Goal: Task Accomplishment & Management: Complete application form

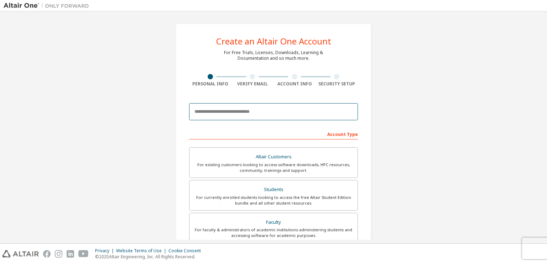
click at [231, 113] on input "email" at bounding box center [273, 111] width 169 height 17
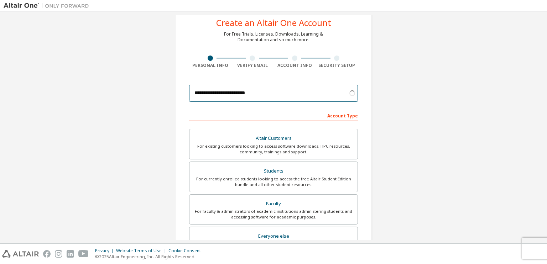
scroll to position [151, 0]
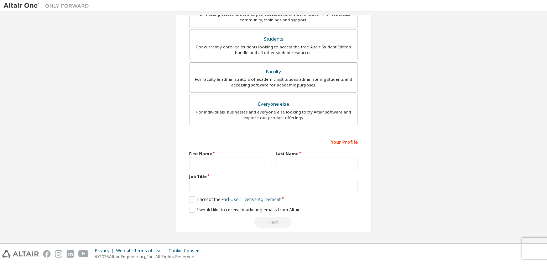
type input "**********"
click at [225, 163] on input "text" at bounding box center [230, 164] width 82 height 12
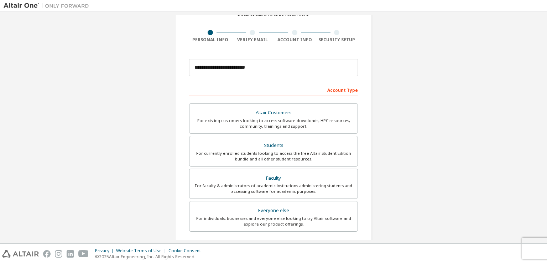
scroll to position [44, 0]
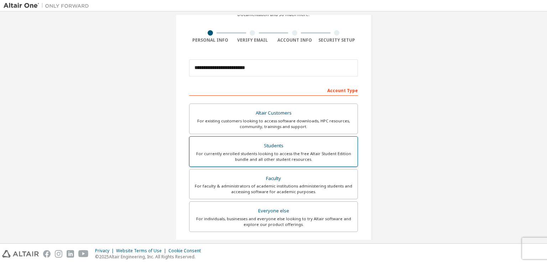
type input "********"
click at [282, 156] on div "For currently enrolled students looking to access the free Altair Student Editi…" at bounding box center [274, 156] width 160 height 11
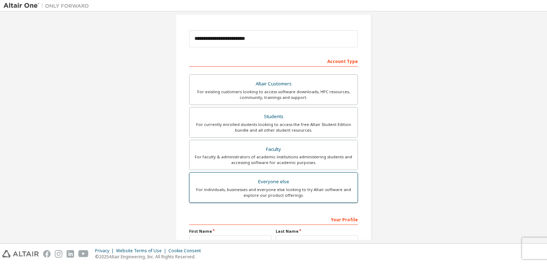
scroll to position [151, 0]
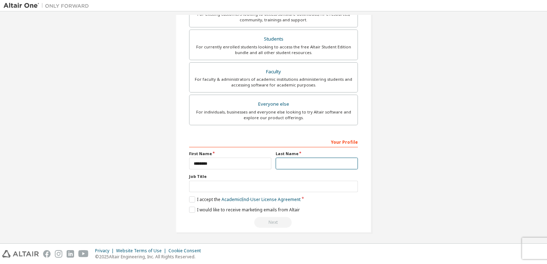
click at [297, 160] on input "text" at bounding box center [317, 164] width 82 height 12
type input "*******"
click at [260, 178] on label "Job Title" at bounding box center [273, 177] width 169 height 6
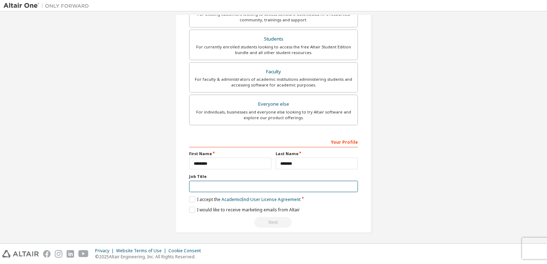
click at [255, 183] on input "text" at bounding box center [273, 187] width 169 height 12
type input "*******"
click at [192, 197] on label "I accept the Academic End-User License Agreement" at bounding box center [244, 200] width 111 height 6
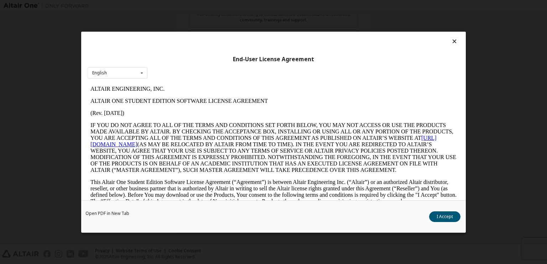
scroll to position [0, 0]
click at [443, 218] on button "I Accept" at bounding box center [444, 216] width 31 height 11
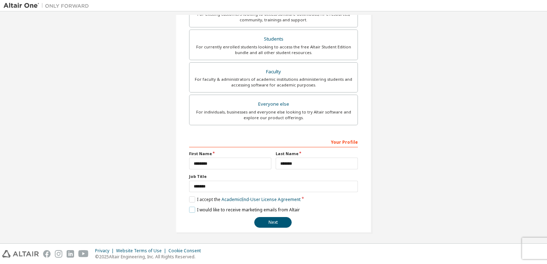
click at [192, 208] on label "I would like to receive marketing emails from Altair" at bounding box center [244, 210] width 111 height 6
click at [189, 209] on label "I would like to receive marketing emails from Altair" at bounding box center [244, 210] width 111 height 6
click at [270, 219] on button "Next" at bounding box center [272, 222] width 37 height 11
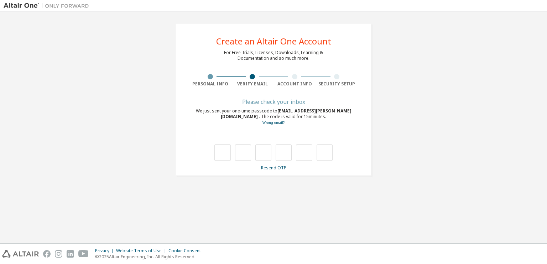
click at [233, 156] on div at bounding box center [273, 153] width 118 height 16
click at [224, 152] on input "text" at bounding box center [222, 153] width 16 height 16
click at [274, 167] on link "Resend OTP" at bounding box center [273, 168] width 25 height 6
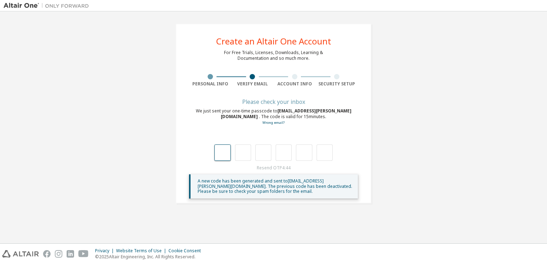
click at [218, 151] on input "text" at bounding box center [222, 153] width 16 height 16
click at [212, 79] on div at bounding box center [210, 76] width 5 height 5
click at [211, 78] on div at bounding box center [210, 76] width 5 height 5
click at [224, 154] on input "text" at bounding box center [222, 153] width 16 height 16
click at [276, 121] on link "Wrong email?" at bounding box center [274, 122] width 22 height 5
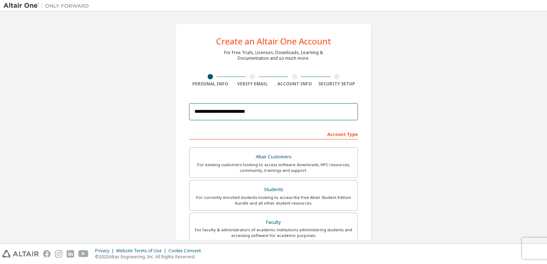
click at [261, 113] on input "**********" at bounding box center [273, 111] width 169 height 17
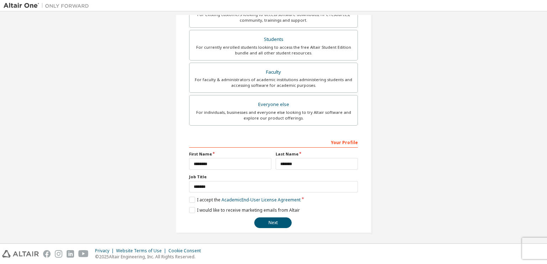
scroll to position [151, 0]
click at [192, 210] on label "I would like to receive marketing emails from Altair" at bounding box center [244, 210] width 111 height 6
click at [269, 223] on button "Next" at bounding box center [272, 222] width 37 height 11
